Goal: Check status: Check status

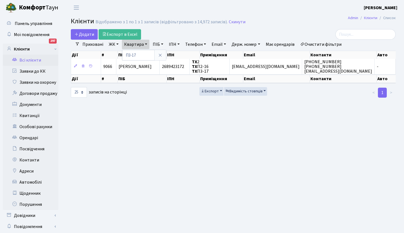
select select "25"
click at [36, 62] on link "Всі клієнти" at bounding box center [31, 60] width 56 height 11
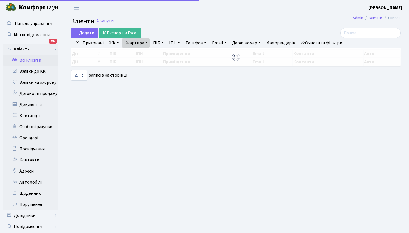
select select "25"
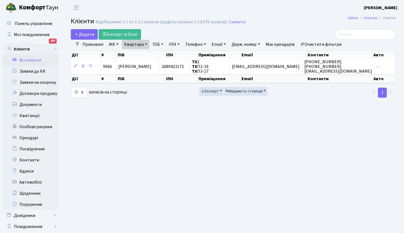
click at [146, 44] on link "Квартира" at bounding box center [136, 44] width 28 height 9
type input "123"
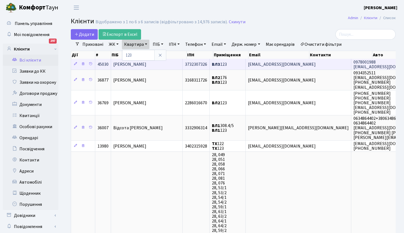
click at [146, 65] on span "Космина Вікторія Валеріївна" at bounding box center [129, 64] width 33 height 6
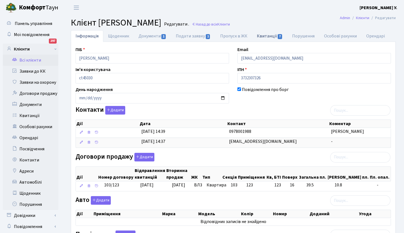
click at [270, 36] on link "Квитанції 7" at bounding box center [269, 35] width 35 height 11
select select "25"
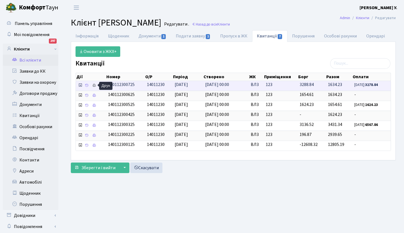
click at [95, 85] on icon at bounding box center [94, 86] width 4 height 4
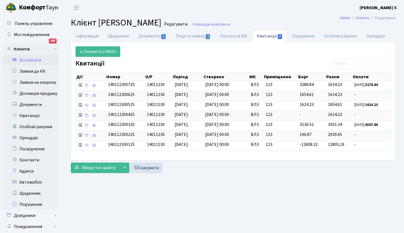
click at [24, 59] on link "Всі клієнти" at bounding box center [31, 60] width 56 height 11
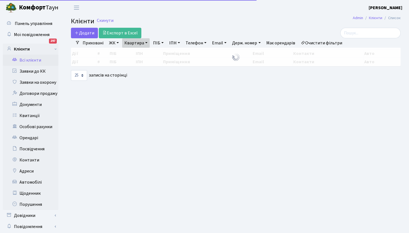
select select "25"
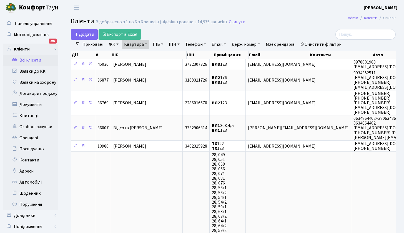
click at [146, 45] on link "Квартира" at bounding box center [136, 44] width 28 height 9
type input "192"
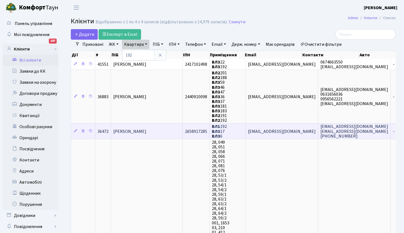
click at [135, 133] on span "Левицька Ганна Вікторівна" at bounding box center [129, 132] width 33 height 6
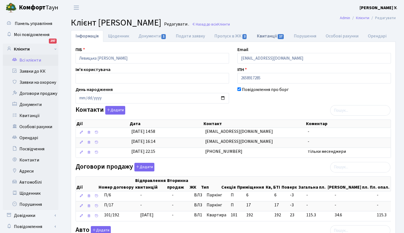
click at [271, 35] on link "Квитанції 17" at bounding box center [270, 35] width 37 height 11
select select "25"
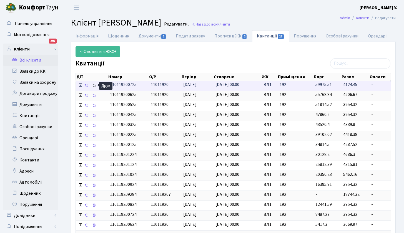
click at [95, 84] on icon at bounding box center [94, 86] width 4 height 4
